Goal: Navigation & Orientation: Find specific page/section

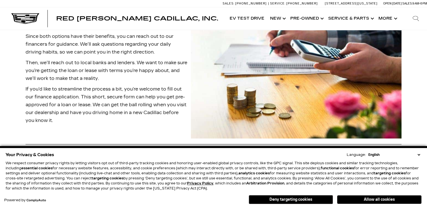
scroll to position [583, 0]
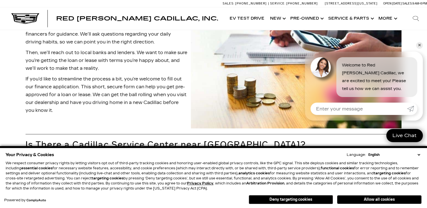
click at [16, 78] on div "Cadillac Financing & Lease Deals Once you’ve found your dream car, you’ll want …" at bounding box center [213, 53] width 427 height 152
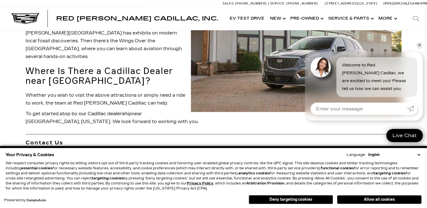
scroll to position [920, 0]
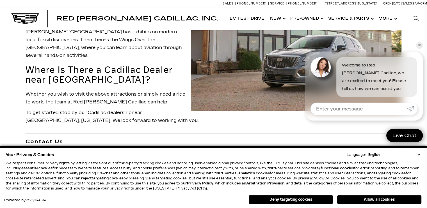
click at [65, 69] on h2 "Where Is There a Cadillac Dealer near [GEOGRAPHIC_DATA]?" at bounding box center [214, 75] width 376 height 20
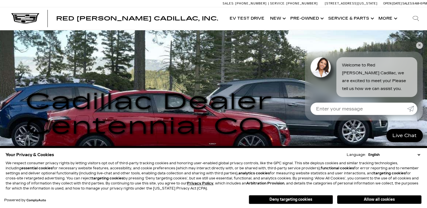
scroll to position [0, 0]
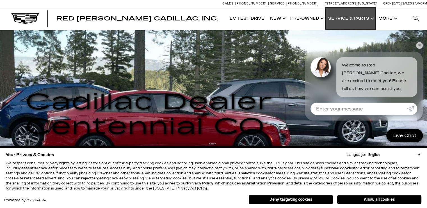
click at [348, 19] on link "Show Service & Parts" at bounding box center [350, 18] width 50 height 22
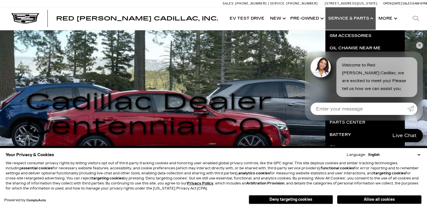
click at [3, 24] on div at bounding box center [28, 18] width 56 height 11
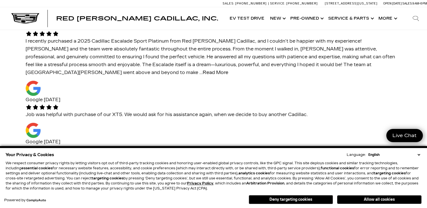
scroll to position [2031, 0]
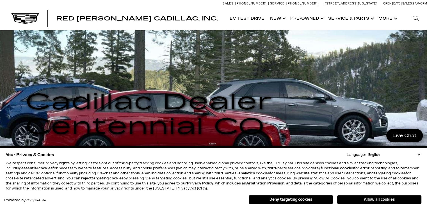
click at [372, 199] on button "Allow all cookies" at bounding box center [379, 200] width 84 height 8
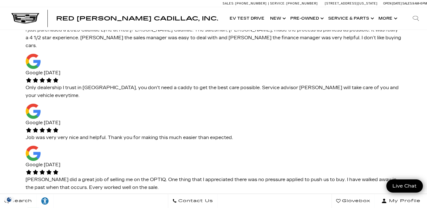
scroll to position [1674, 0]
